Goal: Check status: Check status

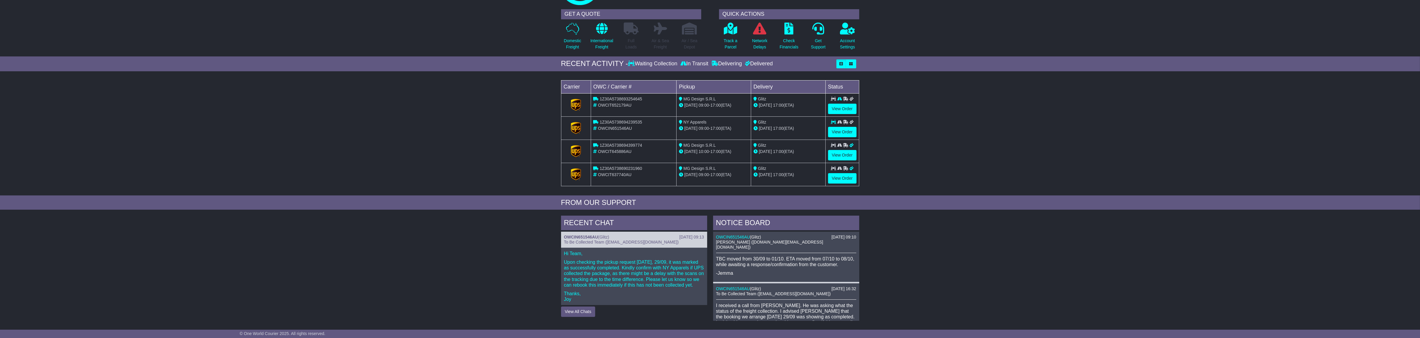
scroll to position [33, 0]
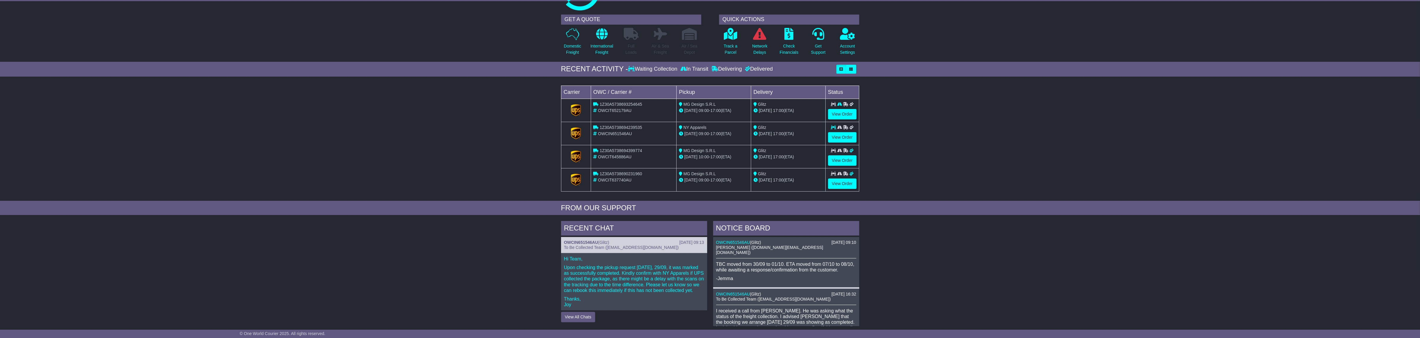
click at [632, 105] on span "1Z30A5738693254645" at bounding box center [621, 104] width 42 height 5
click at [611, 113] on div "OWCIT652179AU" at bounding box center [633, 111] width 81 height 6
click at [612, 110] on span "OWCIT652179AU" at bounding box center [615, 110] width 34 height 5
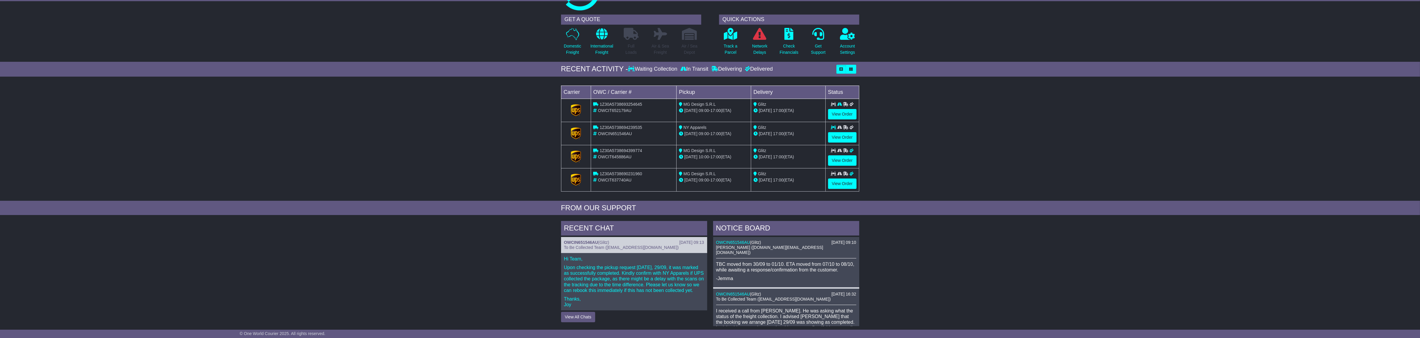
click at [615, 107] on div "1Z30A5738693254645" at bounding box center [633, 104] width 81 height 6
click at [617, 103] on span "1Z30A5738693254645" at bounding box center [621, 104] width 42 height 5
drag, startPoint x: 617, startPoint y: 103, endPoint x: 505, endPoint y: 110, distance: 111.6
click at [505, 110] on div "Loading... No bookings found Carrier OWC / Carrier # Pickup Delivery Status 1Z3…" at bounding box center [710, 140] width 1420 height 121
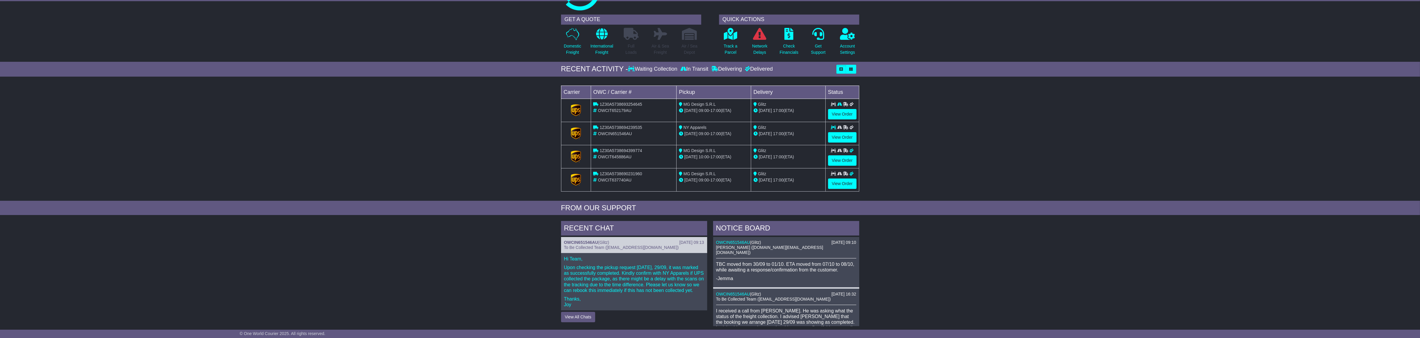
click at [625, 124] on td "1Z30A5738694239535 OWCIN651546AU" at bounding box center [634, 133] width 86 height 23
copy span "1Z30A5738694239535"
click at [557, 122] on div "Loading... No bookings found Carrier OWC / Carrier # Pickup Delivery Status 1Z3…" at bounding box center [710, 140] width 1420 height 121
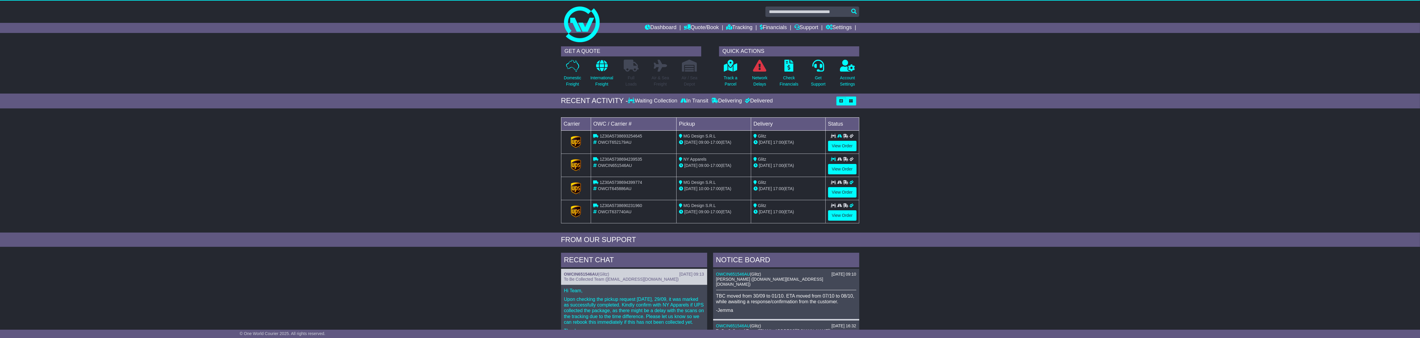
scroll to position [0, 0]
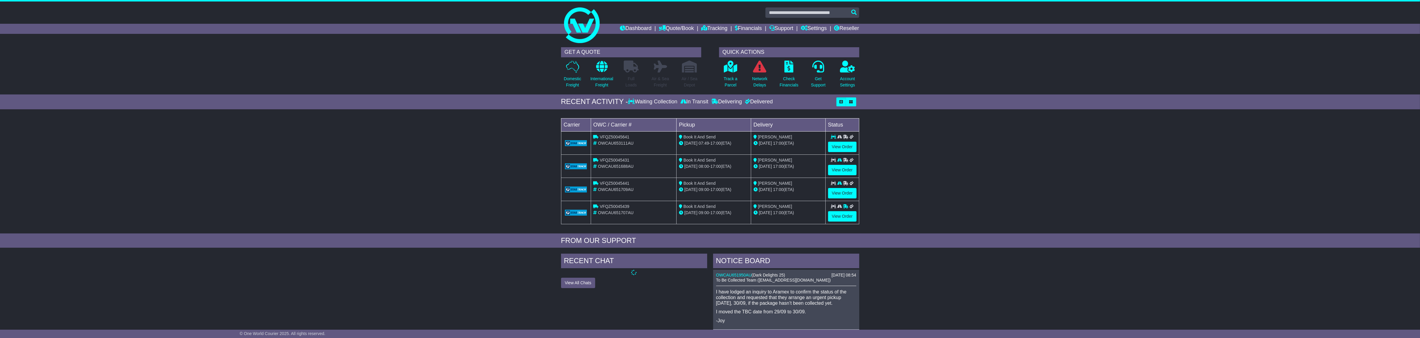
click at [641, 148] on td "VFQZ50045641 OWCAU653111AU" at bounding box center [634, 142] width 86 height 23
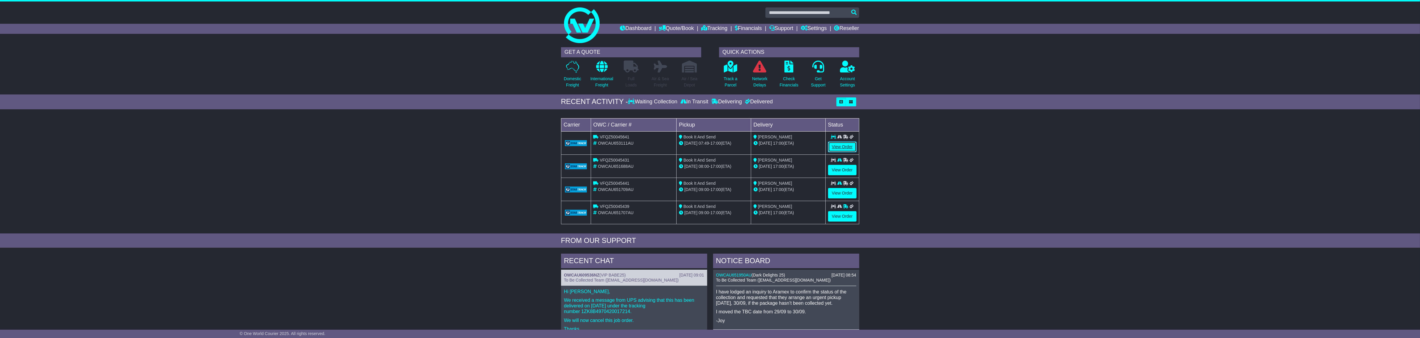
click at [841, 150] on link "View Order" at bounding box center [842, 147] width 29 height 10
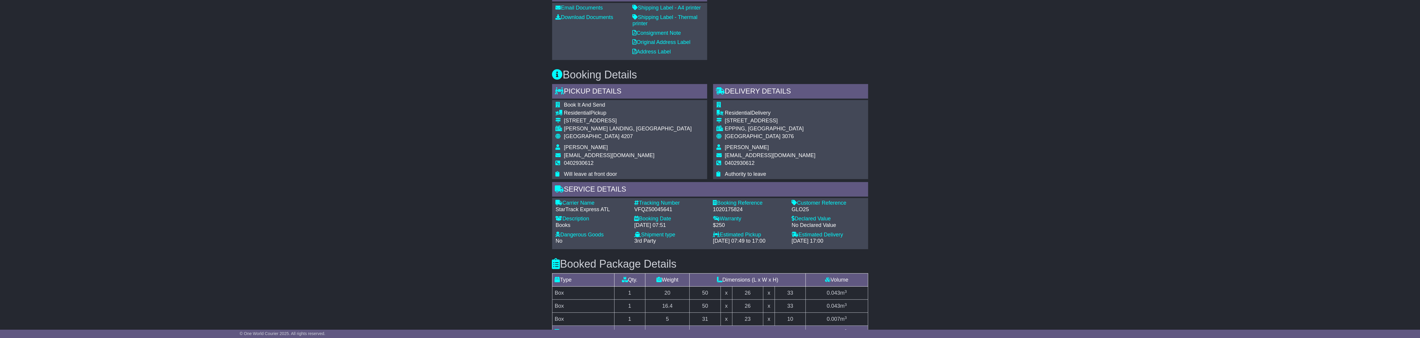
scroll to position [297, 0]
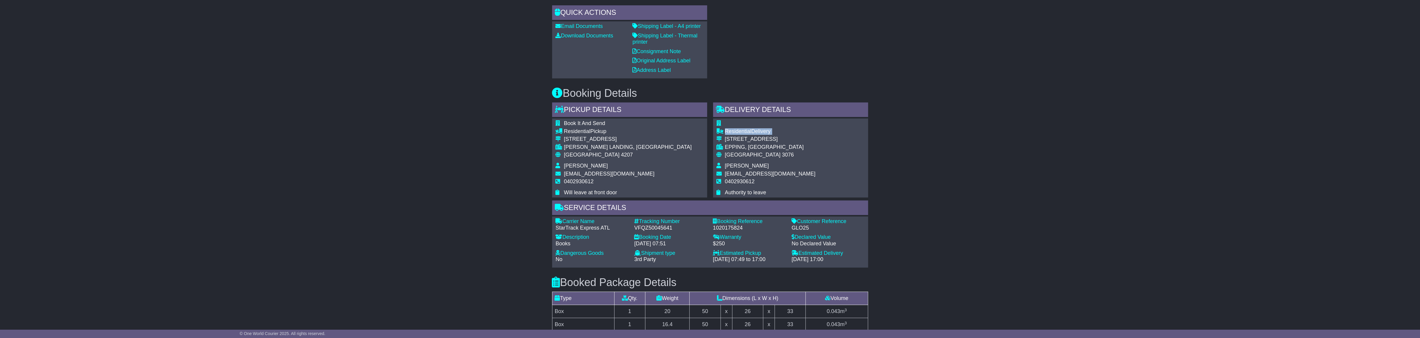
drag, startPoint x: 878, startPoint y: 159, endPoint x: 721, endPoint y: 138, distance: 158.5
click at [721, 139] on div "Email Download Tracking Pricing Insurance" at bounding box center [710, 177] width 1420 height 739
click at [725, 138] on div "1/22 Pindari Ave" at bounding box center [770, 139] width 91 height 7
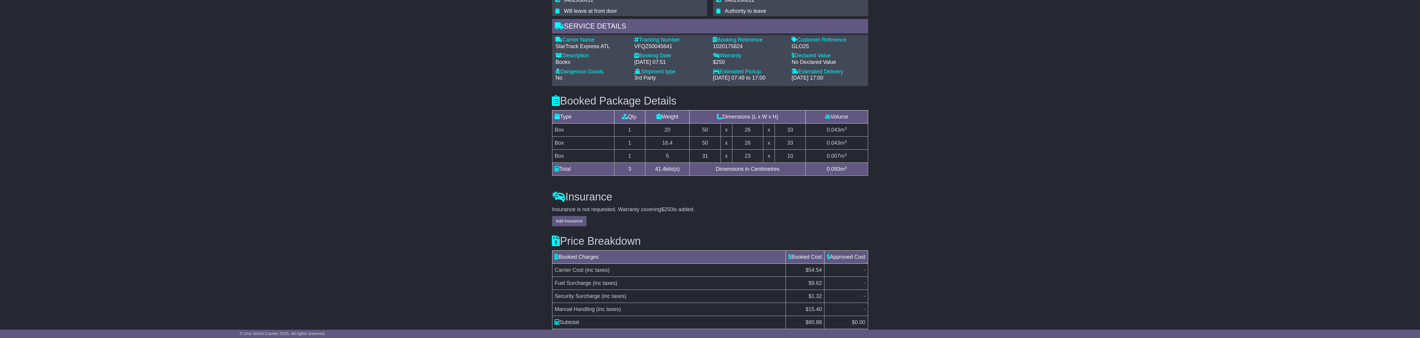
scroll to position [483, 0]
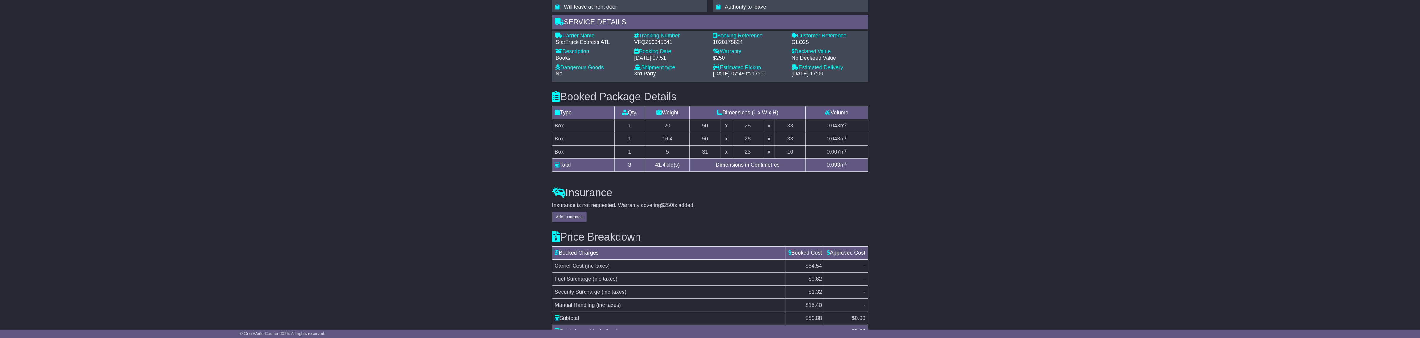
click at [843, 165] on td "0.093 m 3" at bounding box center [837, 165] width 62 height 13
click at [820, 185] on div "Insurance Insurance is not requested. Warranty covering $250 is added. Add Insu…" at bounding box center [710, 200] width 322 height 44
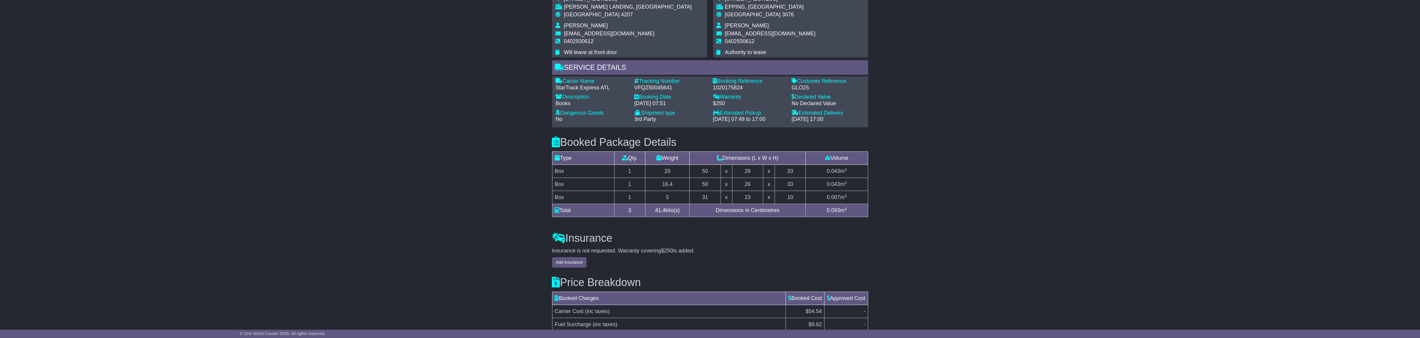
scroll to position [519, 0]
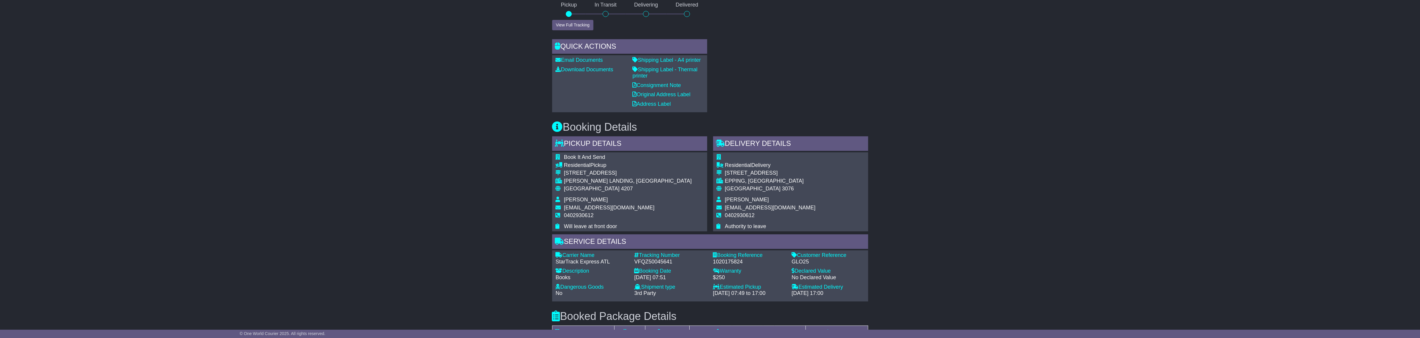
scroll to position [259, 0]
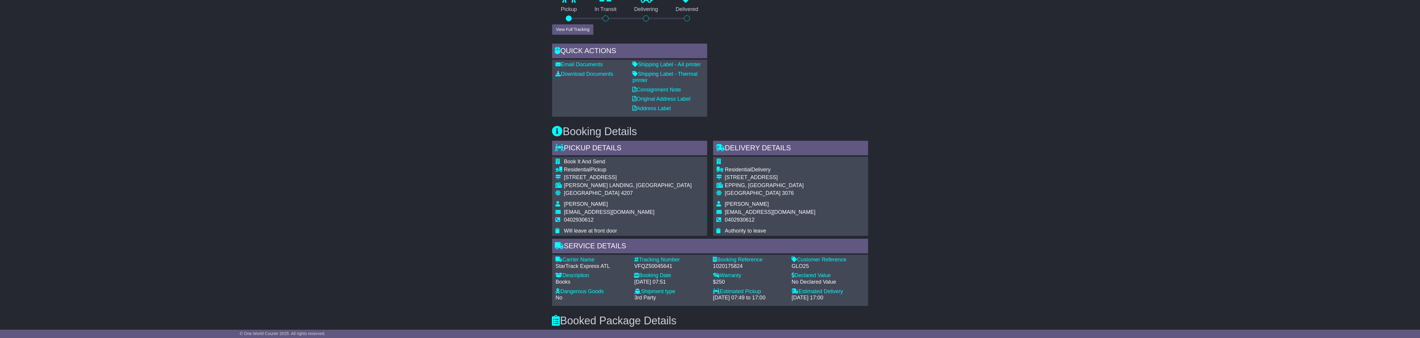
drag, startPoint x: 566, startPoint y: 173, endPoint x: 631, endPoint y: 176, distance: 65.1
click at [626, 176] on div "Book It And Send Residential Pickup 67 Kummara Road EDENS LANDING, QLD Australi…" at bounding box center [629, 196] width 155 height 79
click at [597, 174] on td "Residential Pickup" at bounding box center [628, 171] width 128 height 8
drag, startPoint x: 560, startPoint y: 160, endPoint x: 608, endPoint y: 175, distance: 50.8
click at [608, 175] on tbody "Book It And Send Residential Pickup 67 Kummara Road EDENS LANDING, QLD Australi…" at bounding box center [624, 196] width 136 height 75
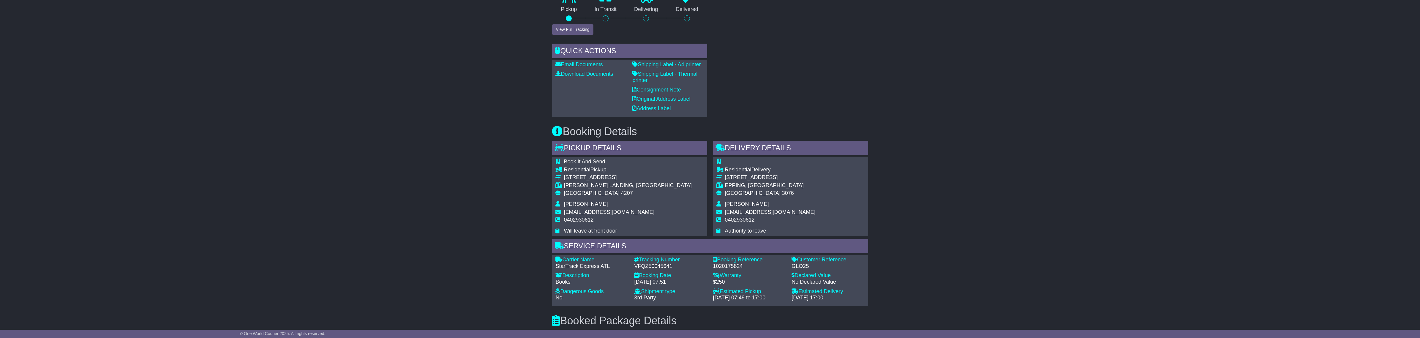
click at [602, 199] on td "Australia 4207" at bounding box center [628, 195] width 128 height 11
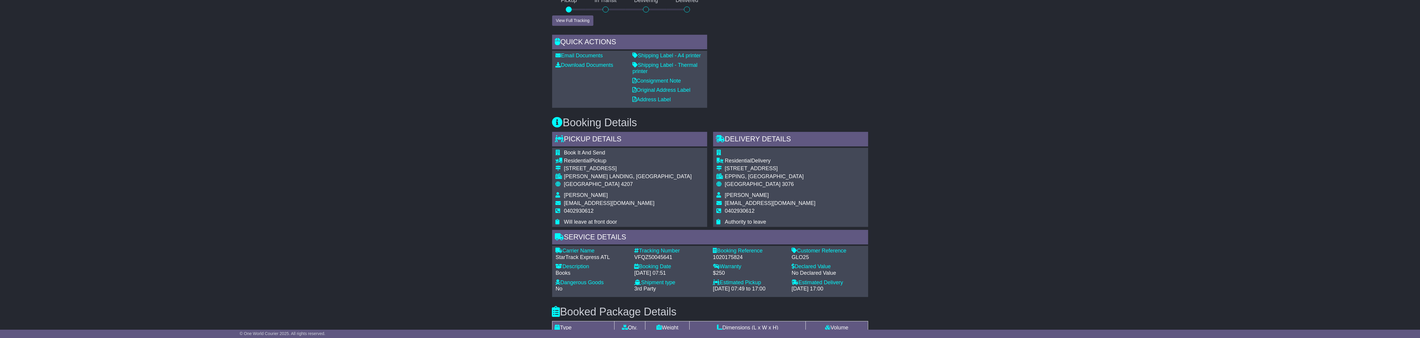
scroll to position [222, 0]
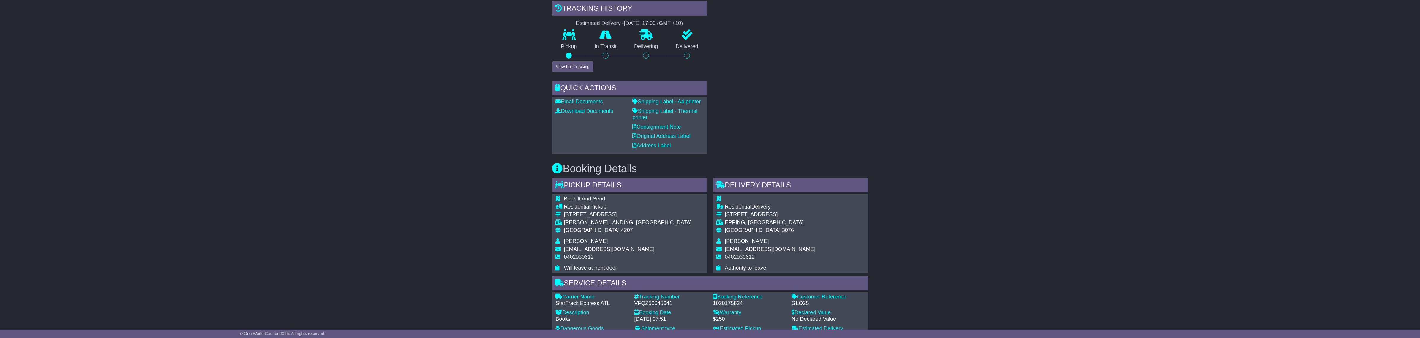
click at [428, 166] on div "Email Download Tracking Pricing Insurance" at bounding box center [710, 252] width 1420 height 739
click at [474, 219] on div "Email Download Tracking Pricing Insurance" at bounding box center [710, 252] width 1420 height 739
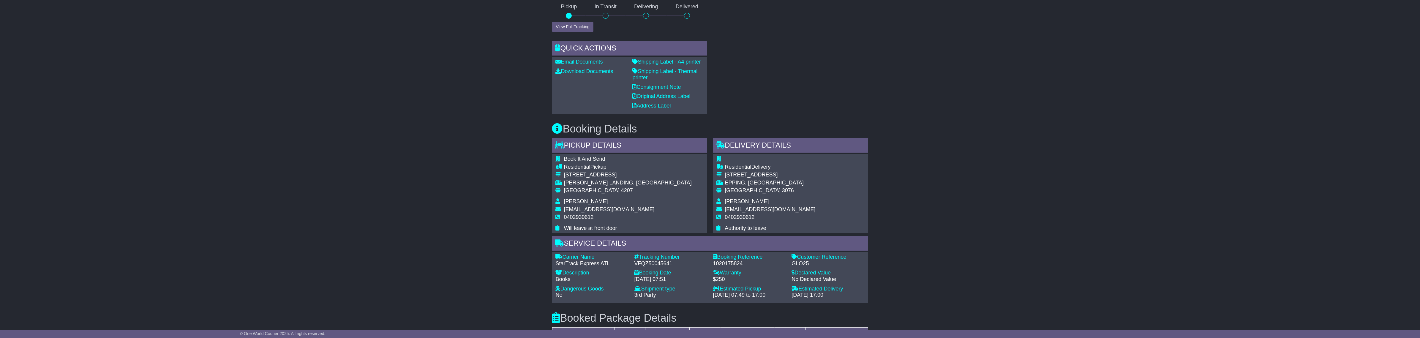
scroll to position [259, 0]
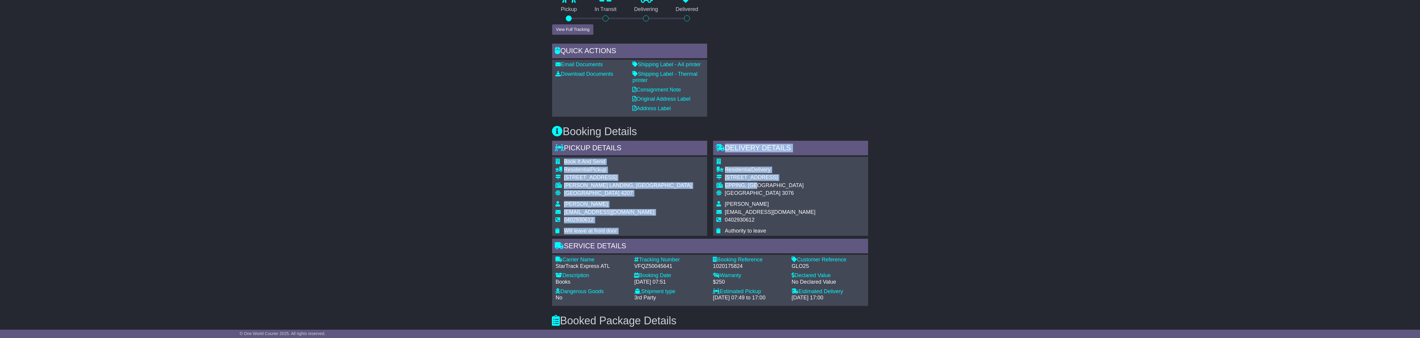
drag, startPoint x: 762, startPoint y: 189, endPoint x: 612, endPoint y: 183, distance: 150.1
click at [614, 182] on div "Pickup Details - Tail Lift Book It And Send Residential Pickup 67 Kummara Road …" at bounding box center [710, 223] width 322 height 165
click at [685, 185] on div "Book It And Send Residential Pickup 67 Kummara Road EDENS LANDING, QLD Australi…" at bounding box center [629, 196] width 155 height 79
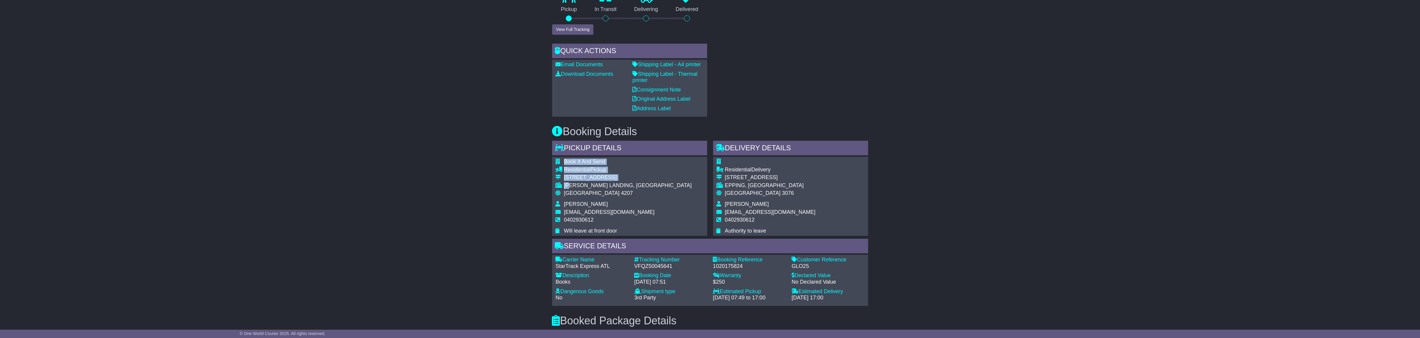
drag, startPoint x: 572, startPoint y: 183, endPoint x: 679, endPoint y: 172, distance: 107.2
click at [660, 174] on div "Book It And Send Residential Pickup 67 Kummara Road EDENS LANDING, QLD Australi…" at bounding box center [629, 196] width 155 height 79
click at [610, 176] on div "[STREET_ADDRESS]" at bounding box center [628, 177] width 128 height 7
drag, startPoint x: 765, startPoint y: 176, endPoint x: 750, endPoint y: 178, distance: 15.0
click at [721, 173] on div "Residential Delivery 1/22 Pindari Ave EPPING, VIC Australia 3076 Steve Genis bo…" at bounding box center [790, 196] width 155 height 79
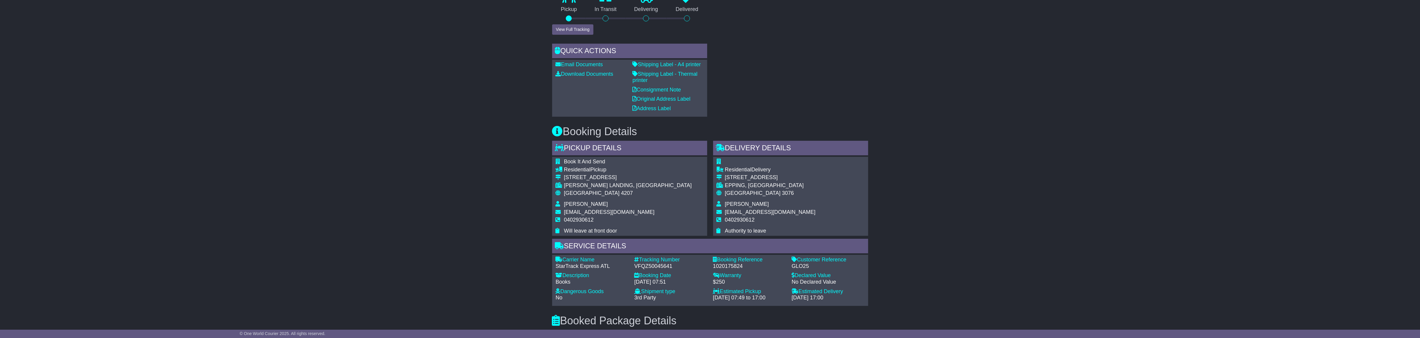
click at [772, 194] on div "Australia 3076" at bounding box center [770, 193] width 91 height 7
drag, startPoint x: 608, startPoint y: 203, endPoint x: 569, endPoint y: 195, distance: 39.6
click at [569, 195] on tbody "Book It And Send Residential Pickup 67 Kummara Road EDENS LANDING, QLD Australi…" at bounding box center [624, 196] width 136 height 75
click at [638, 178] on div "Book It And Send Residential Pickup 67 Kummara Road EDENS LANDING, QLD Australi…" at bounding box center [629, 196] width 155 height 79
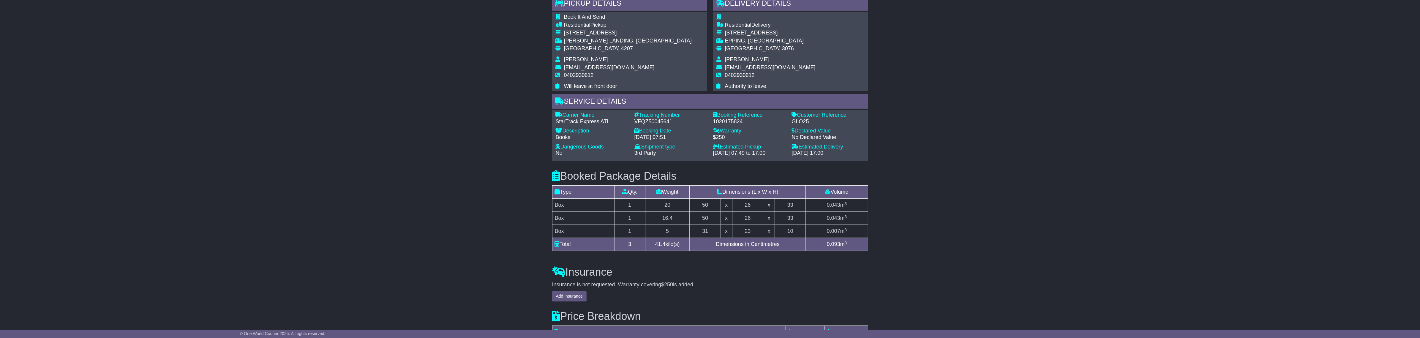
scroll to position [407, 0]
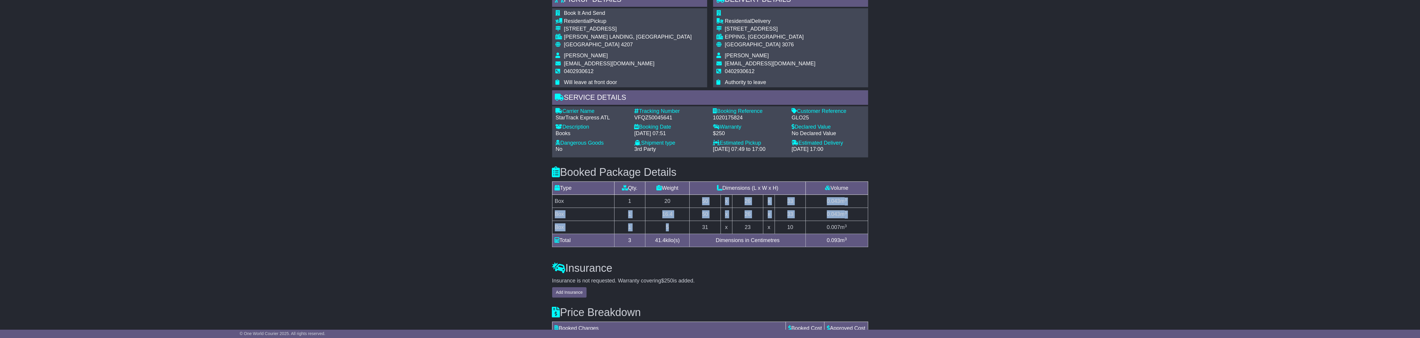
drag, startPoint x: 672, startPoint y: 204, endPoint x: 682, endPoint y: 223, distance: 21.1
click at [682, 224] on tbody "Box 1 20 50 x 26 x 33 0.043 m 3 Box 1 16.4 50 x 26 x 33 0.043 m 3 Box 1 5 31" at bounding box center [710, 214] width 316 height 39
click at [681, 223] on td "5" at bounding box center [667, 227] width 44 height 13
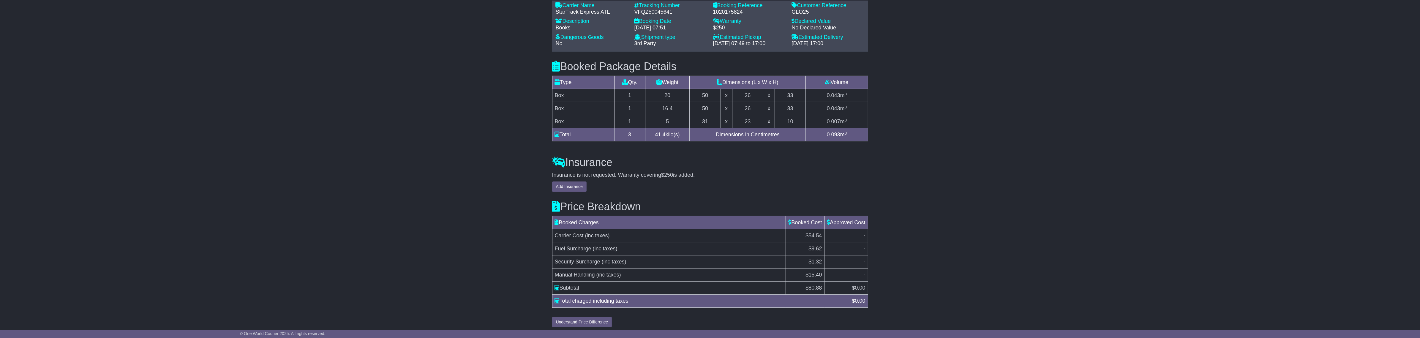
scroll to position [519, 0]
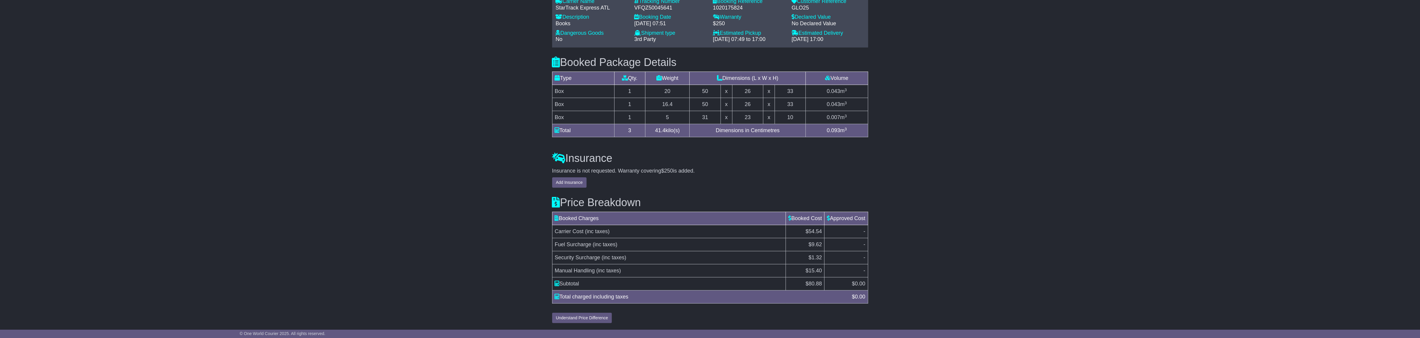
click at [843, 112] on td "0.007 m 3" at bounding box center [837, 117] width 62 height 13
drag, startPoint x: 829, startPoint y: 113, endPoint x: 661, endPoint y: 104, distance: 168.1
click at [672, 104] on tbody "Box 1 20 50 x 26 x 33 0.043 m 3 Box 1 16.4 50 x 26 x 33 0.043 m 3 Box 1 5 31" at bounding box center [710, 104] width 316 height 39
click at [645, 105] on td "16.4" at bounding box center [667, 104] width 44 height 13
drag, startPoint x: 559, startPoint y: 90, endPoint x: 847, endPoint y: 103, distance: 288.1
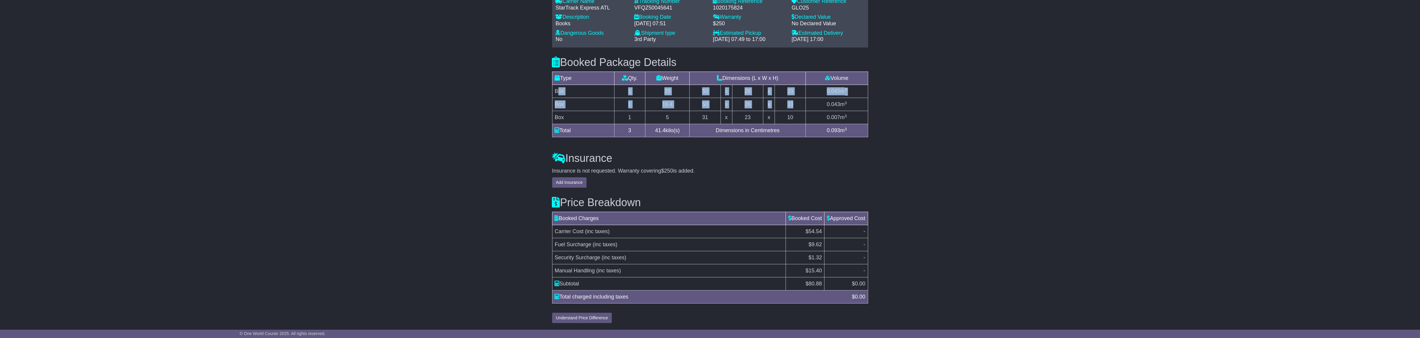
click at [818, 103] on tbody "Box 1 20 50 x 26 x 33 0.043 m 3 Box 1 16.4 50 x 26 x 33 0.043 m 3 Box 1 5 31" at bounding box center [710, 104] width 316 height 39
click at [854, 103] on td "0.043 m 3" at bounding box center [837, 104] width 62 height 13
drag, startPoint x: 869, startPoint y: 113, endPoint x: 547, endPoint y: 83, distance: 323.3
click at [549, 84] on div "Booked Package Details (nonstackable) Type Qty. Weight Dimensions (L x W x H) V…" at bounding box center [710, 96] width 322 height 96
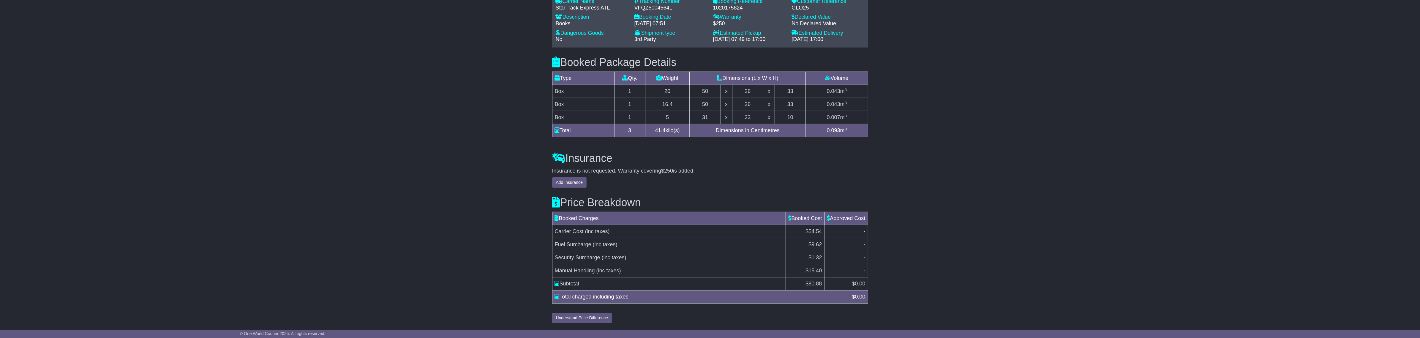
click at [557, 90] on td "Box" at bounding box center [583, 91] width 62 height 13
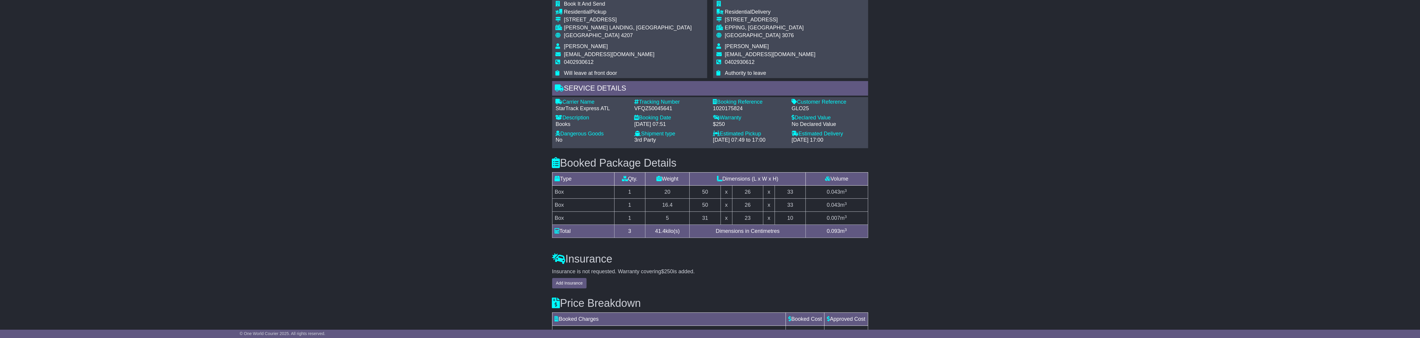
scroll to position [370, 0]
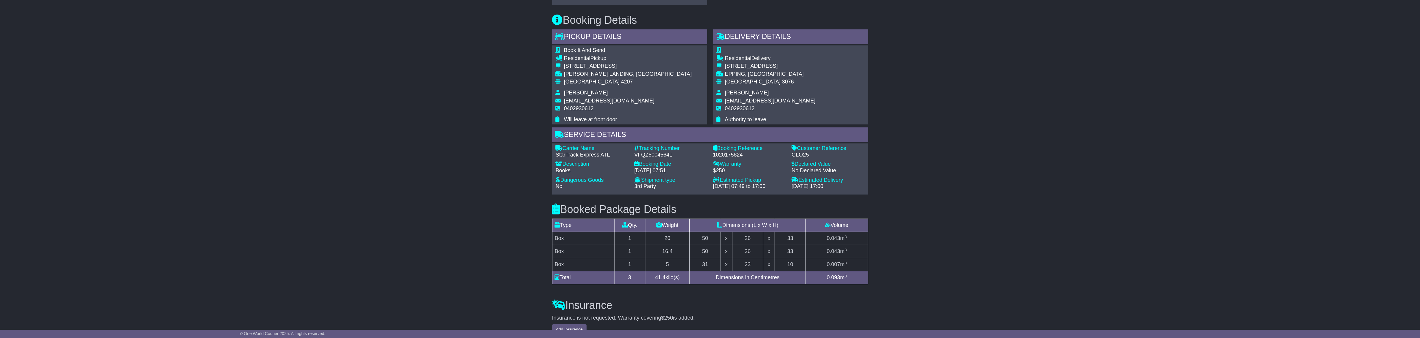
drag, startPoint x: 605, startPoint y: 149, endPoint x: 606, endPoint y: 176, distance: 26.8
click at [606, 176] on div "Carrier Name - StarTrack Express ATL Description - Books Tracking Number - VFQZ…" at bounding box center [710, 169] width 315 height 48
click at [607, 156] on div "StarTrack Express ATL" at bounding box center [592, 155] width 73 height 7
drag, startPoint x: 674, startPoint y: 151, endPoint x: 672, endPoint y: 172, distance: 21.5
click at [672, 172] on div "Carrier Name - StarTrack Express ATL Description - Books Tracking Number - VFQZ…" at bounding box center [710, 169] width 315 height 48
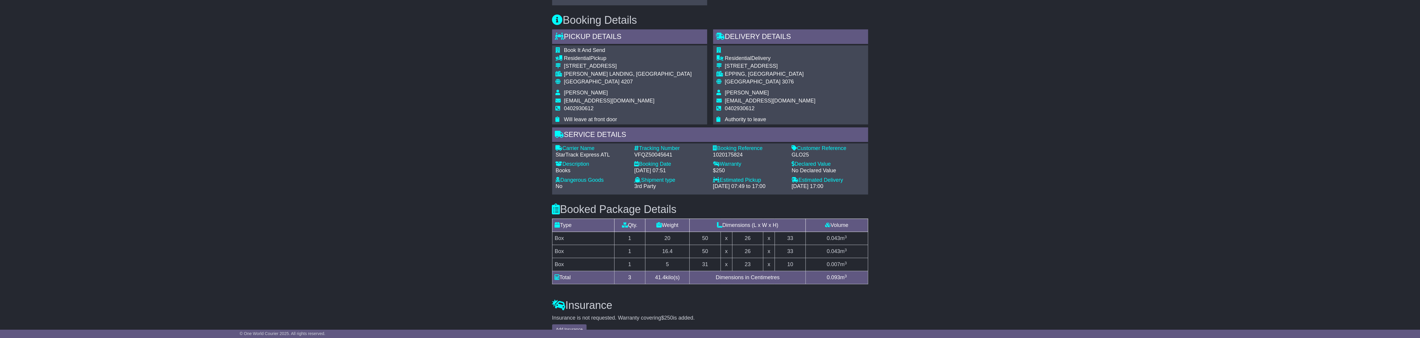
click at [729, 158] on div "Carrier Name - StarTrack Express ATL Description - Books Tracking Number - VFQZ…" at bounding box center [710, 169] width 315 height 48
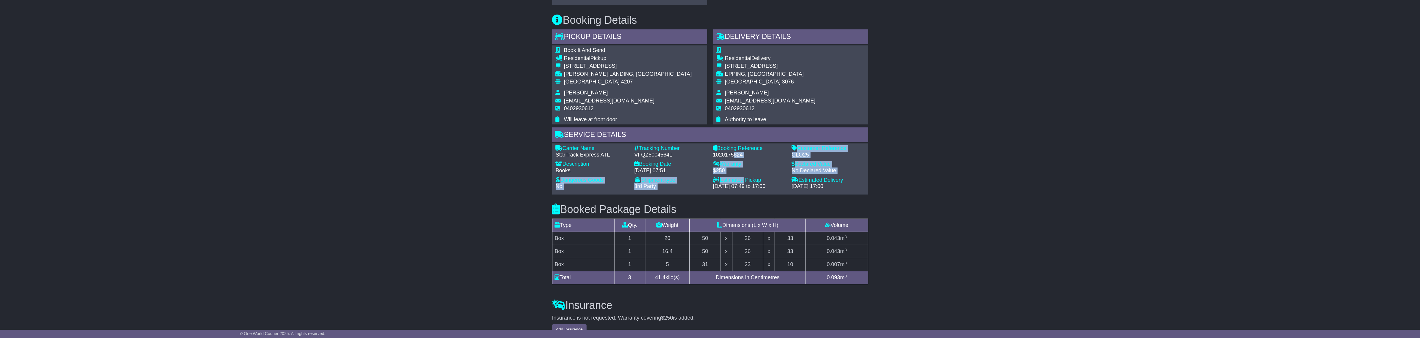
drag, startPoint x: 732, startPoint y: 155, endPoint x: 800, endPoint y: 167, distance: 69.1
click at [743, 182] on div "Carrier Name - StarTrack Express ATL Description - Books Tracking Number - VFQZ…" at bounding box center [710, 169] width 315 height 48
click at [832, 157] on div "GLO25" at bounding box center [828, 155] width 73 height 7
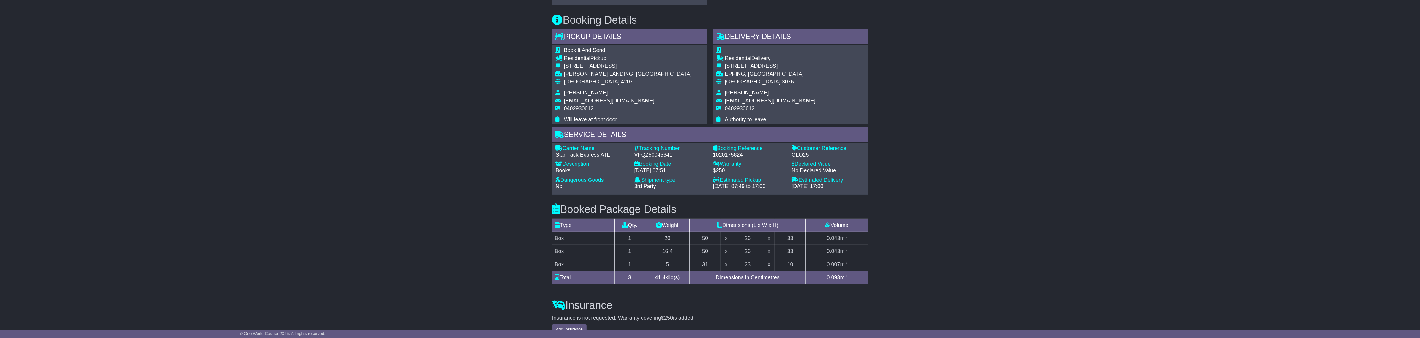
drag, startPoint x: 834, startPoint y: 152, endPoint x: 825, endPoint y: 160, distance: 11.8
click at [836, 160] on div "Carrier Name - StarTrack Express ATL Description - Books Tracking Number - VFQZ…" at bounding box center [710, 169] width 315 height 48
drag, startPoint x: 445, startPoint y: 168, endPoint x: 397, endPoint y: 183, distance: 49.9
click at [443, 168] on div "Email Download Tracking Pricing Insurance" at bounding box center [710, 103] width 1420 height 739
click at [947, 159] on div "Email Download Tracking Pricing Insurance" at bounding box center [710, 103] width 1420 height 739
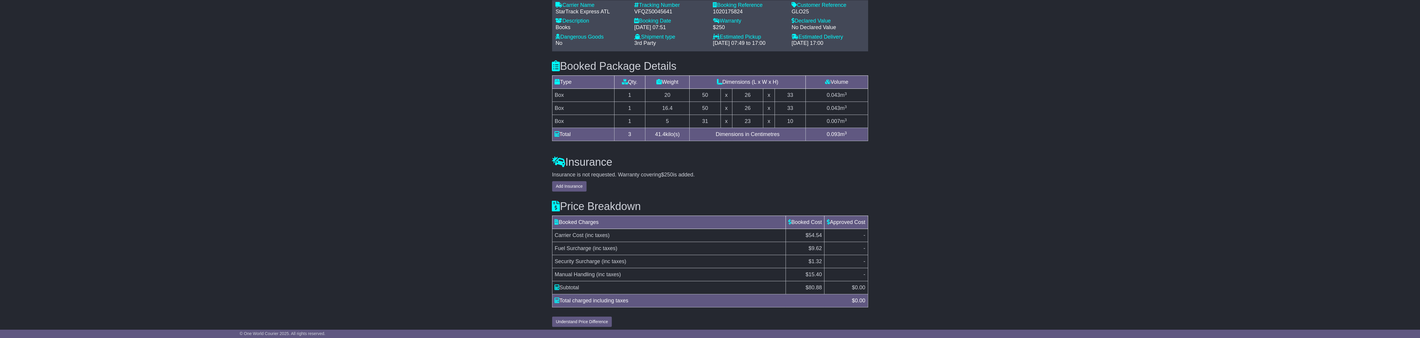
scroll to position [519, 0]
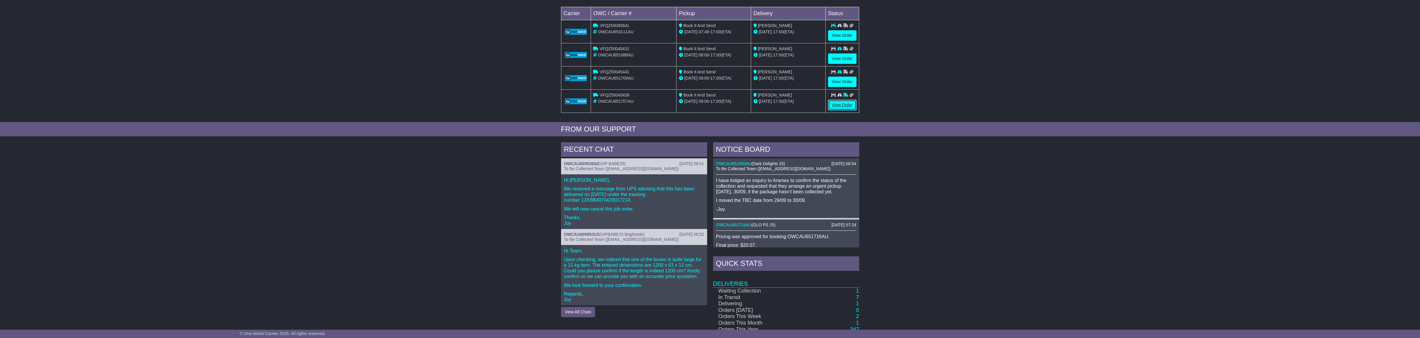
click at [848, 106] on link "View Order" at bounding box center [842, 105] width 29 height 10
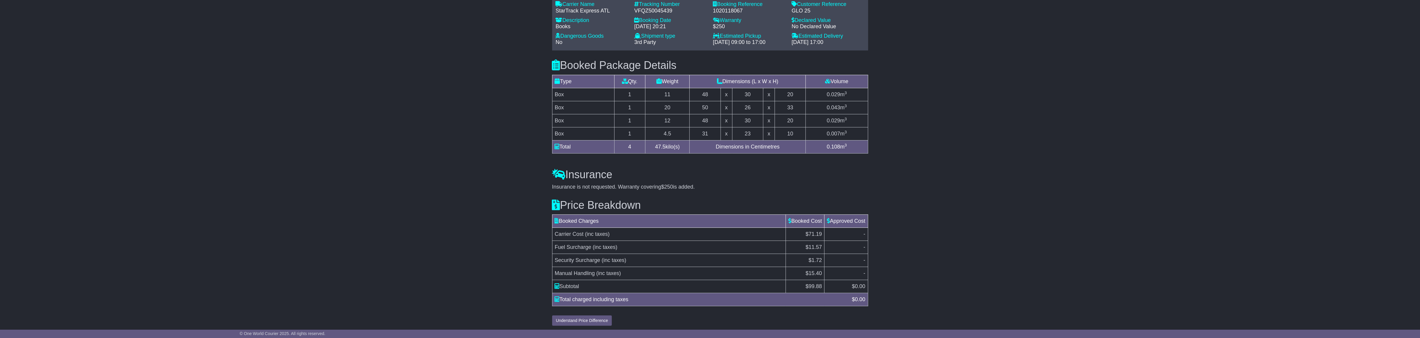
scroll to position [440, 0]
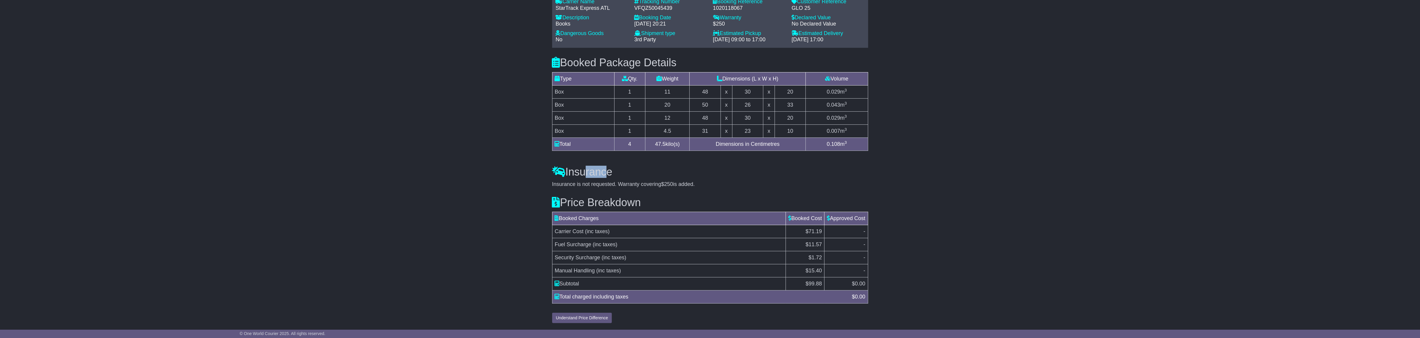
drag, startPoint x: 603, startPoint y: 159, endPoint x: 575, endPoint y: 165, distance: 28.8
click at [575, 165] on div "Insurance Insurance is not requested. Warranty covering $250 is added. Add Insu…" at bounding box center [710, 172] width 322 height 31
click at [549, 176] on div "Insurance Insurance is not requested. Warranty covering $250 is added. Add Insu…" at bounding box center [710, 172] width 322 height 31
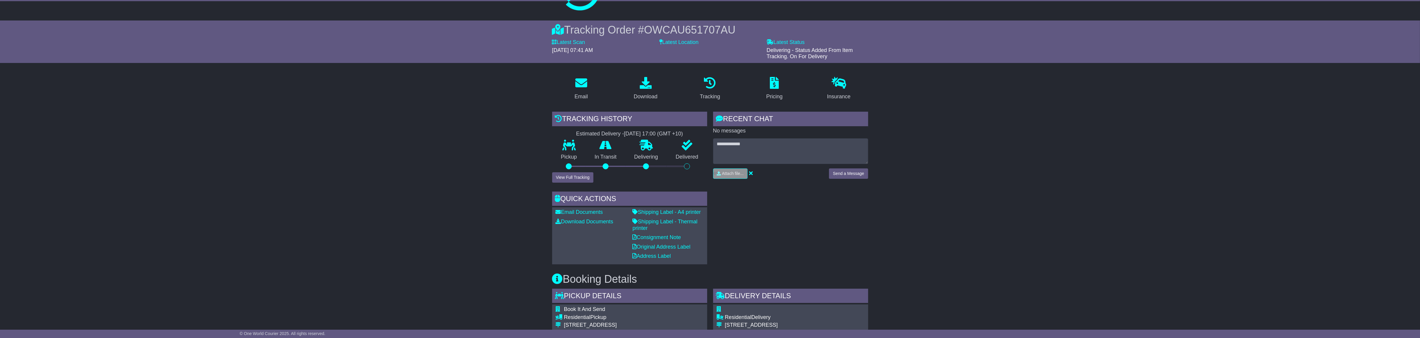
scroll to position [31, 0]
click at [683, 26] on span "OWCAU651707AU" at bounding box center [689, 31] width 91 height 12
click at [684, 26] on span "OWCAU651707AU" at bounding box center [689, 31] width 91 height 12
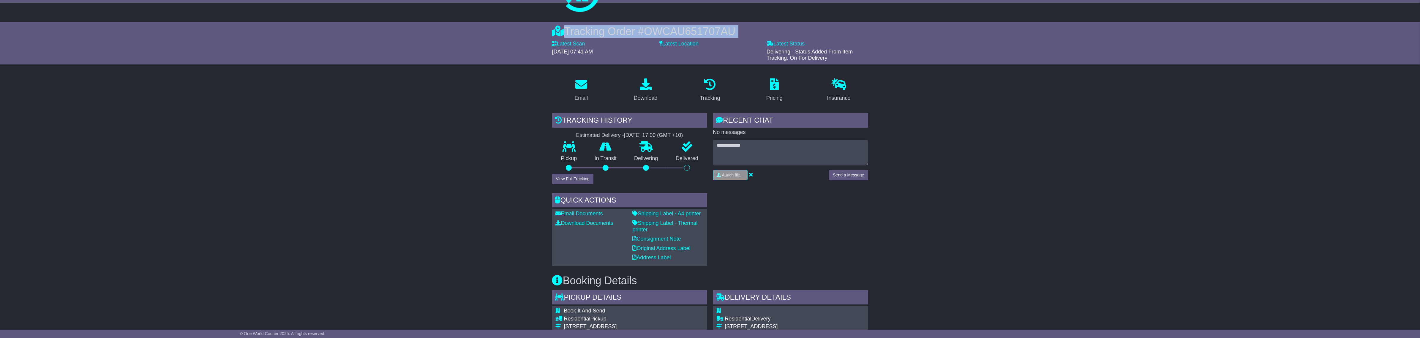
click at [684, 26] on span "OWCAU651707AU" at bounding box center [689, 31] width 91 height 12
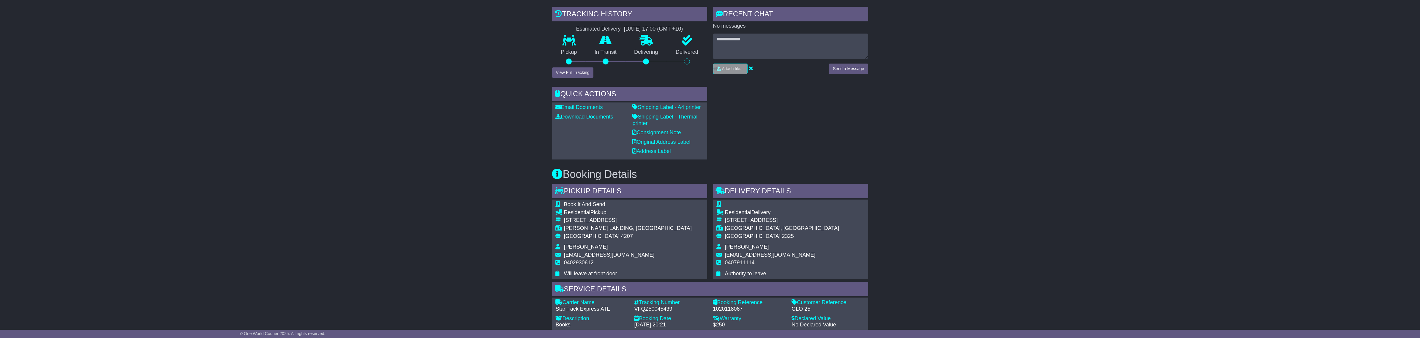
scroll to position [180, 0]
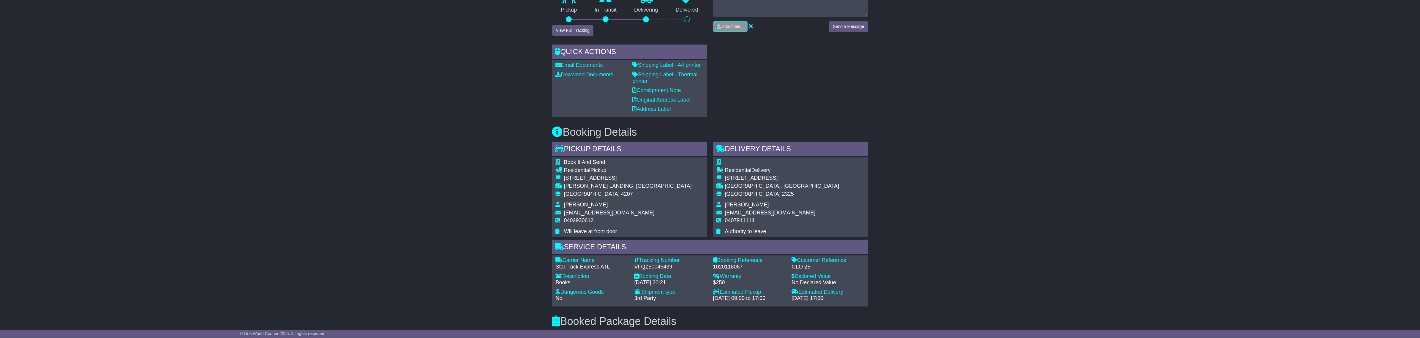
click at [626, 130] on h3 "Booking Details" at bounding box center [710, 132] width 316 height 12
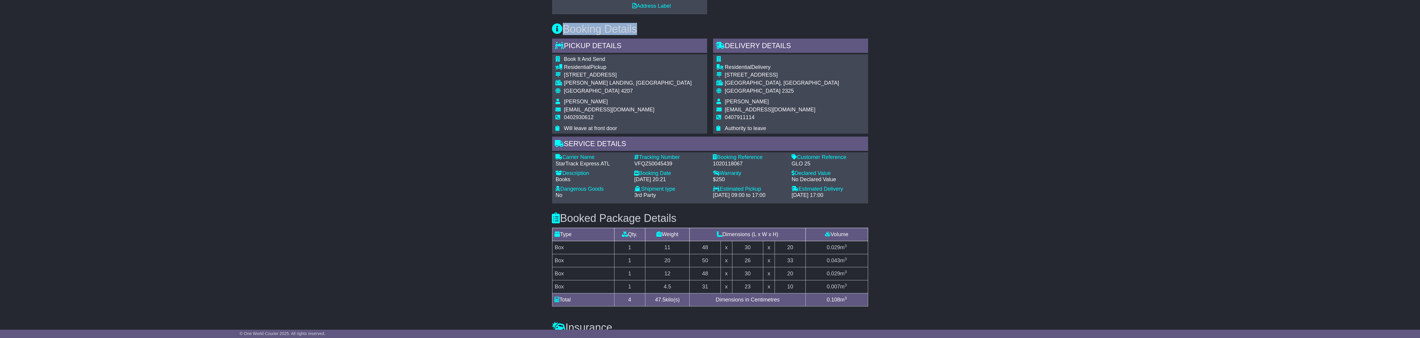
scroll to position [291, 0]
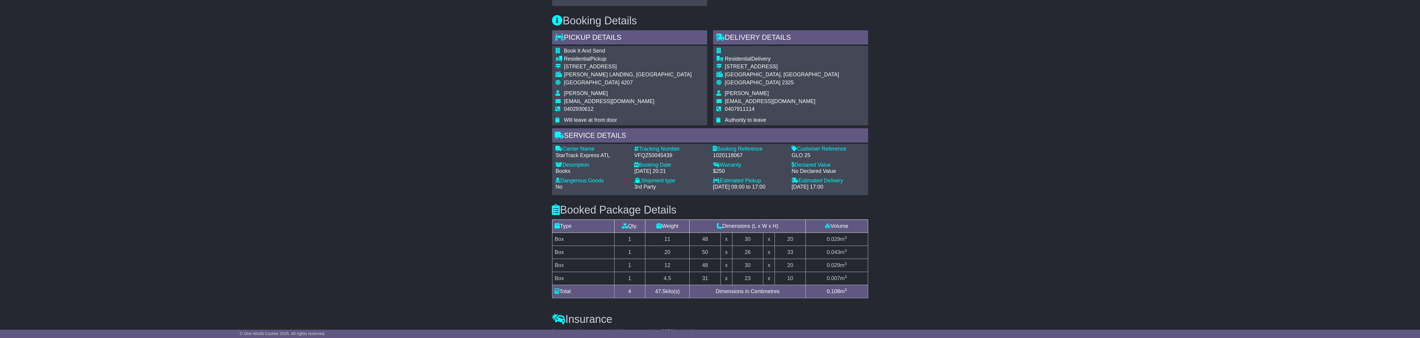
click at [616, 208] on h3 "Booked Package Details (nonstackable)" at bounding box center [710, 210] width 316 height 12
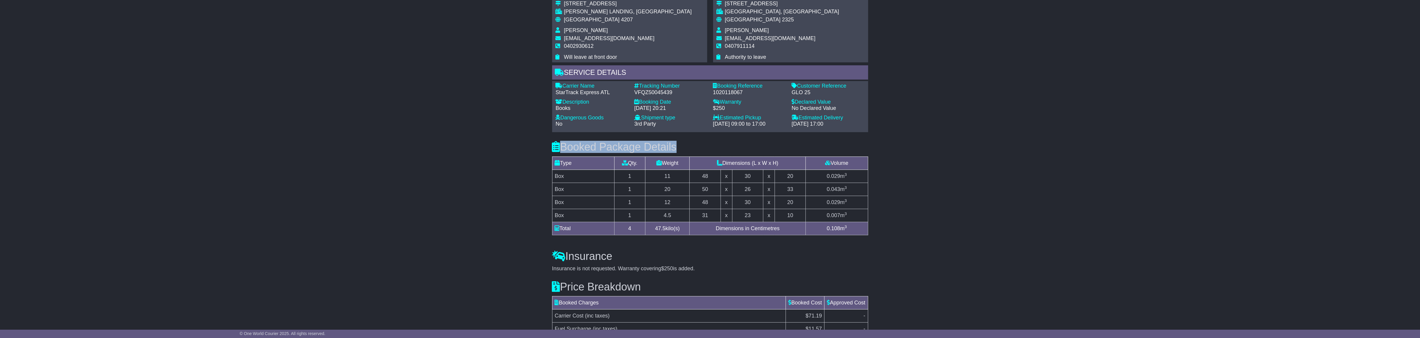
scroll to position [402, 0]
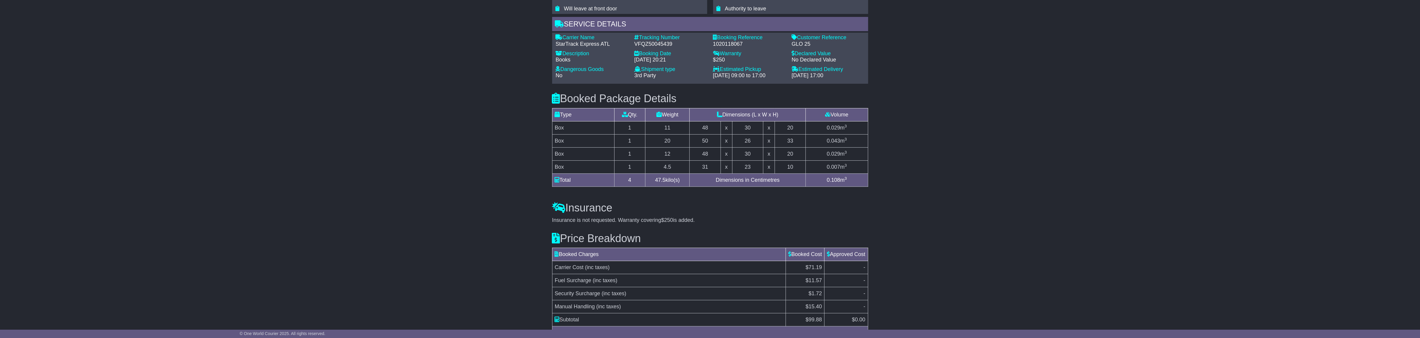
click at [595, 173] on td "Box" at bounding box center [583, 166] width 62 height 13
click at [581, 161] on td "Box" at bounding box center [583, 166] width 62 height 13
drag, startPoint x: 578, startPoint y: 120, endPoint x: 577, endPoint y: 153, distance: 33.0
click at [577, 153] on table "Type Qty. Weight Dimensions (L x W x H) Volume Additional Box 1 11 48 x 30 x 20…" at bounding box center [710, 147] width 316 height 79
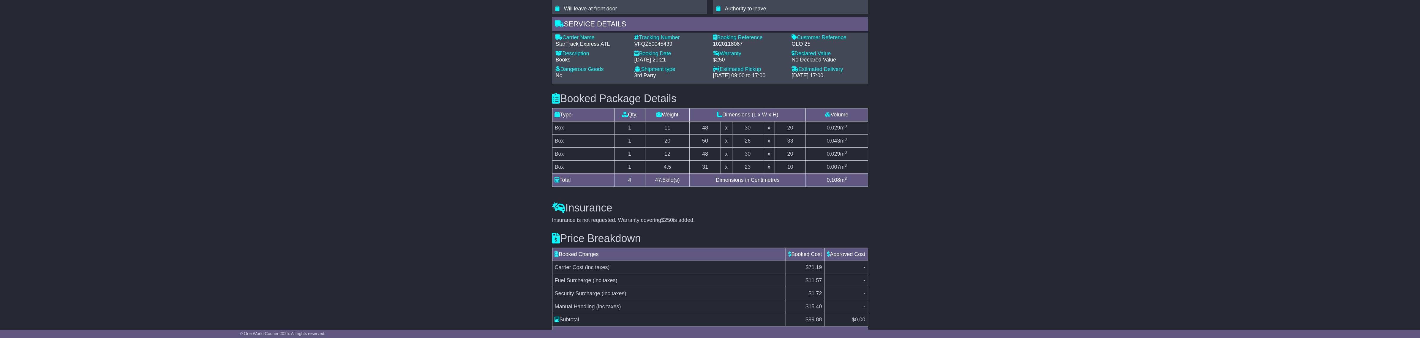
click at [575, 163] on td "Box" at bounding box center [583, 166] width 62 height 13
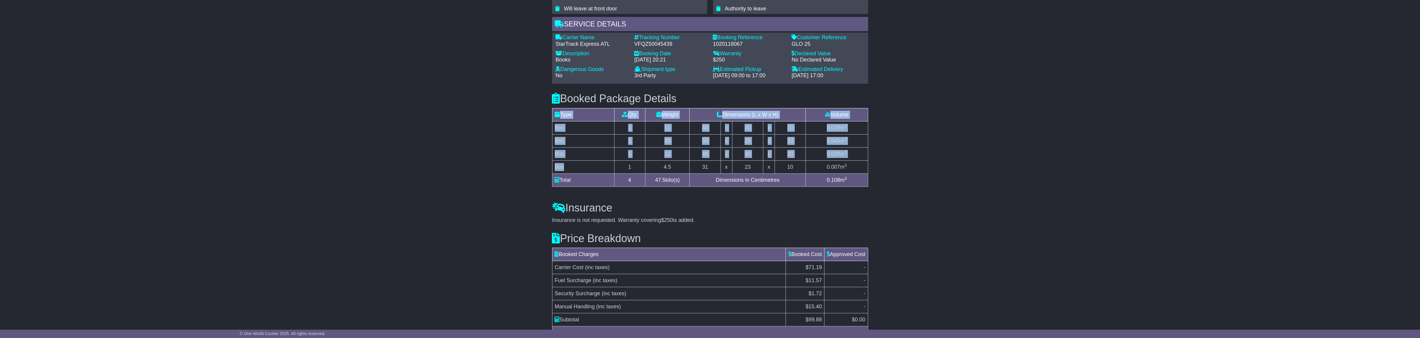
drag, startPoint x: 574, startPoint y: 169, endPoint x: 546, endPoint y: 124, distance: 52.6
click at [546, 124] on div "Email Download Tracking Pricing Insurance" at bounding box center [710, 32] width 1420 height 660
click at [566, 137] on td "Box" at bounding box center [583, 140] width 62 height 13
drag, startPoint x: 568, startPoint y: 134, endPoint x: 571, endPoint y: 174, distance: 40.5
click at [571, 171] on tbody "Box 1 11 48 x 30 x 20 0.029 m 3 Box 1 20 50 x 26 x 33 0.043 m 3 Box 1 12 48" at bounding box center [710, 147] width 316 height 52
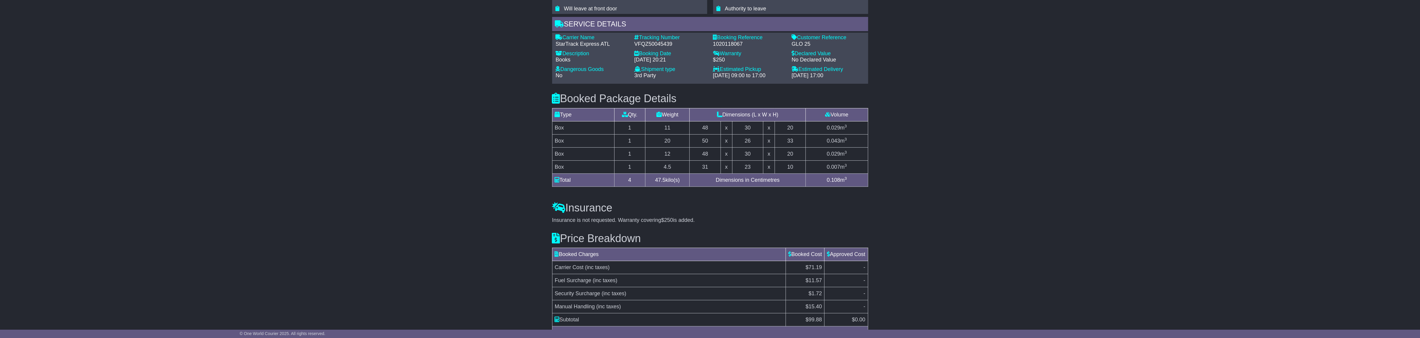
click at [516, 143] on div "Email Download Tracking Pricing Insurance" at bounding box center [710, 32] width 1420 height 660
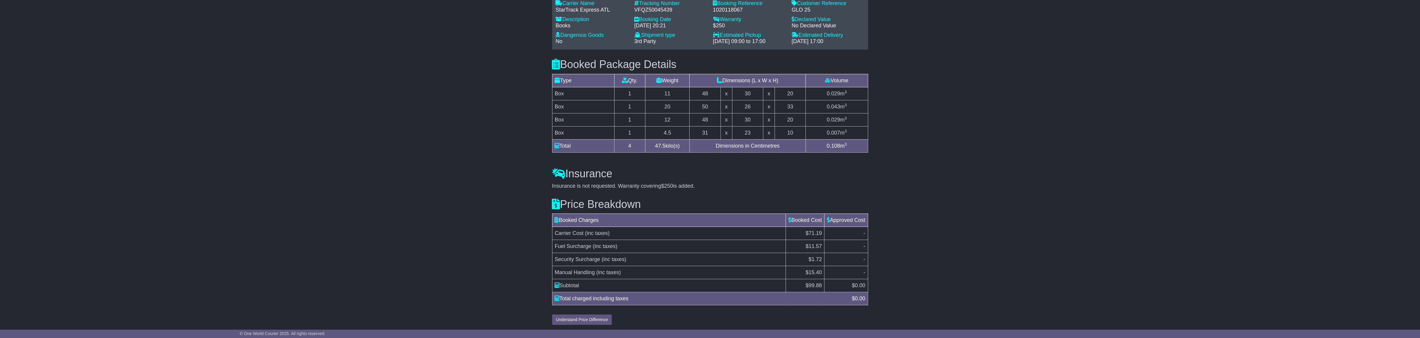
scroll to position [440, 0]
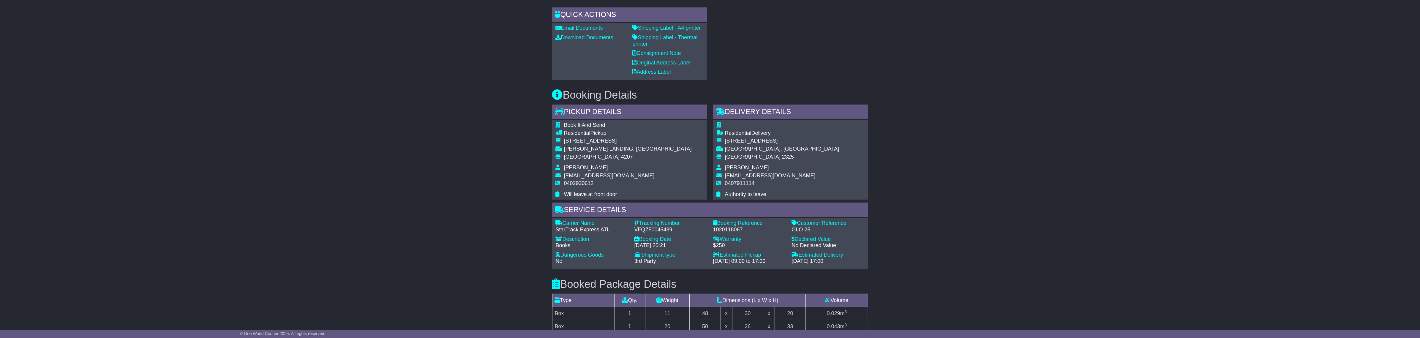
scroll to position [0, 0]
